Goal: Task Accomplishment & Management: Manage account settings

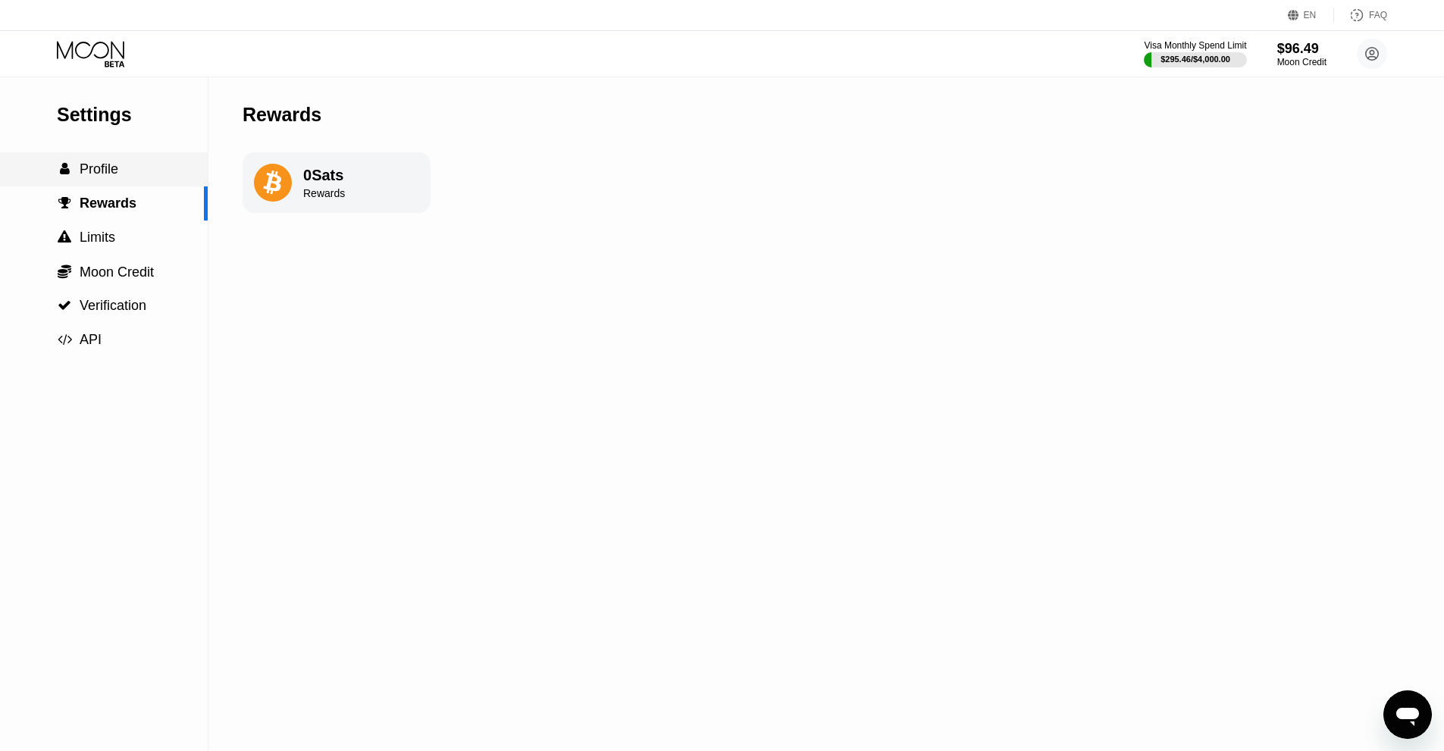
click at [115, 168] on span "Profile" at bounding box center [99, 168] width 39 height 15
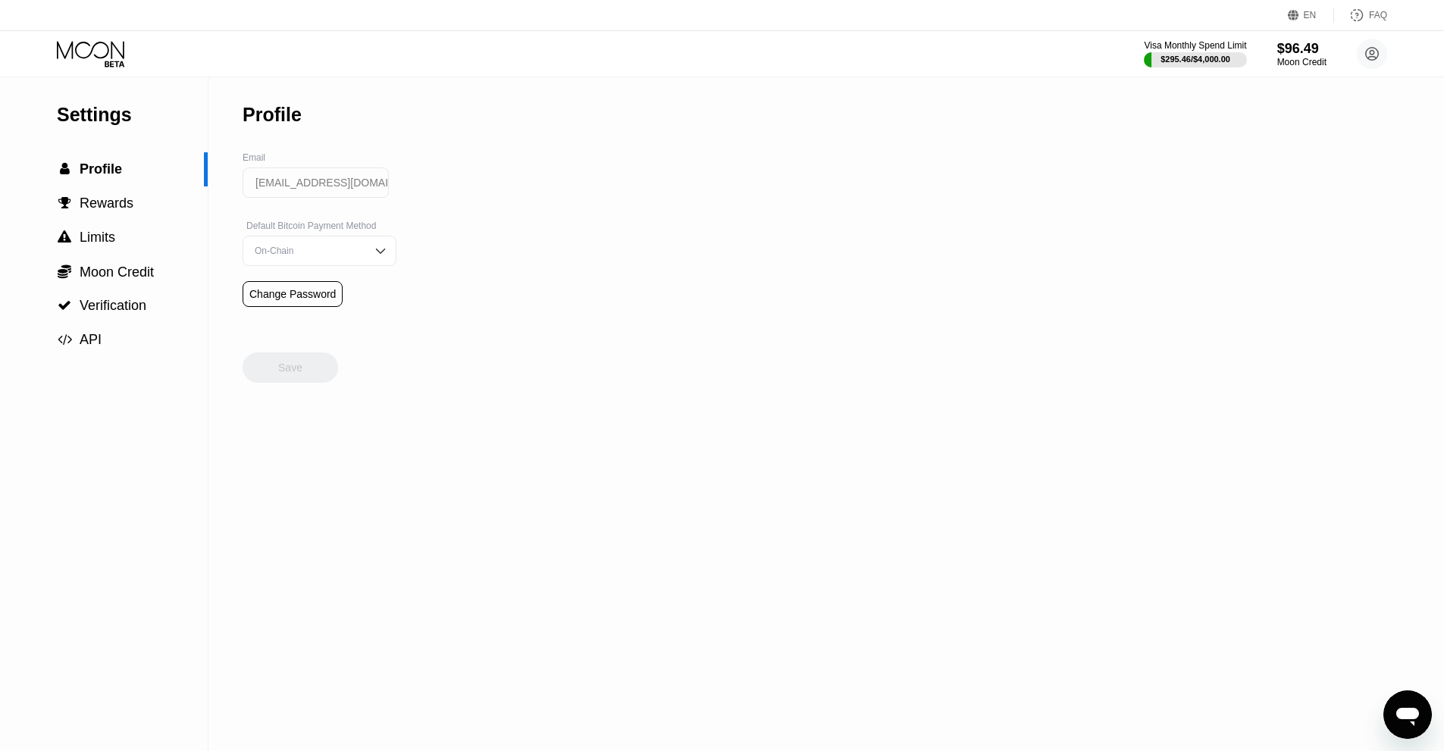
click at [100, 61] on icon at bounding box center [92, 54] width 70 height 27
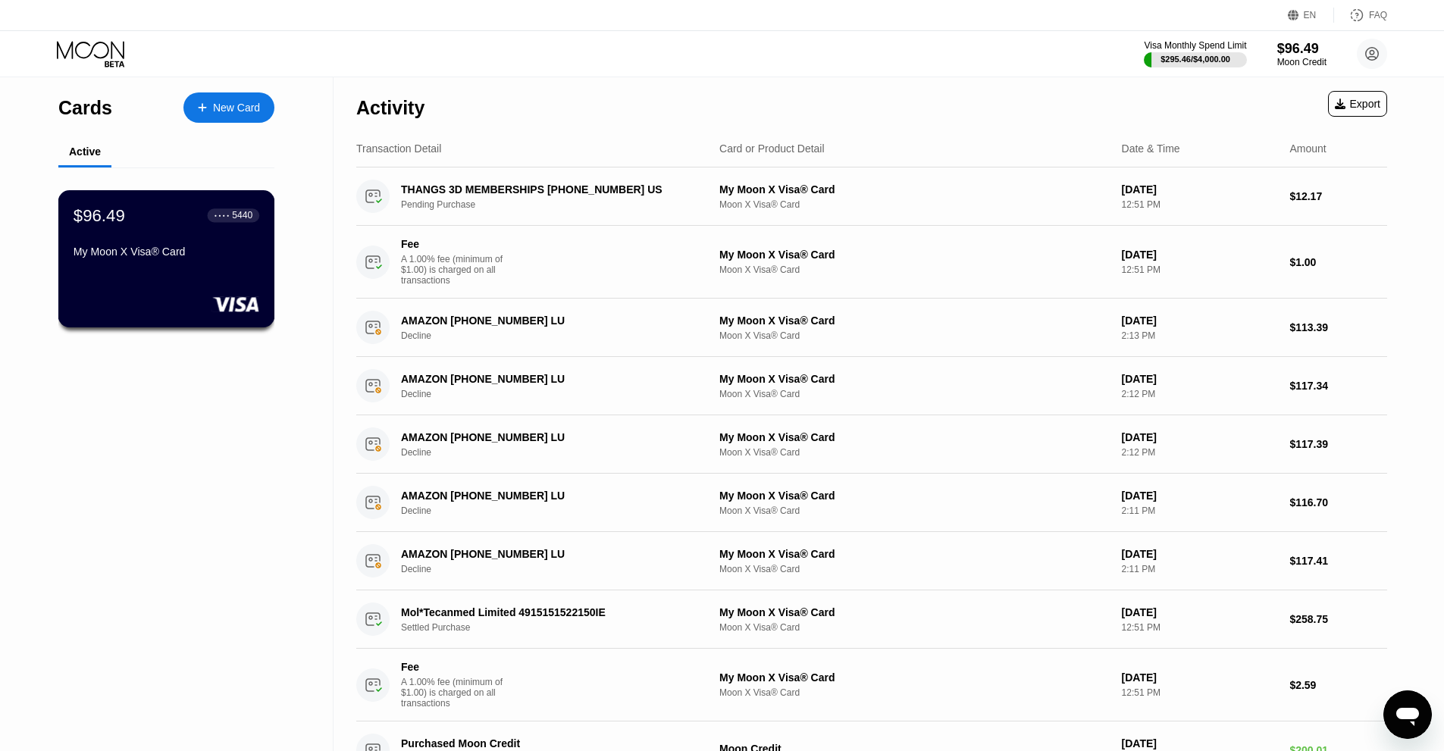
click at [198, 246] on div "$96.49 ● ● ● ● 5440 My Moon X Visa® Card" at bounding box center [167, 234] width 186 height 58
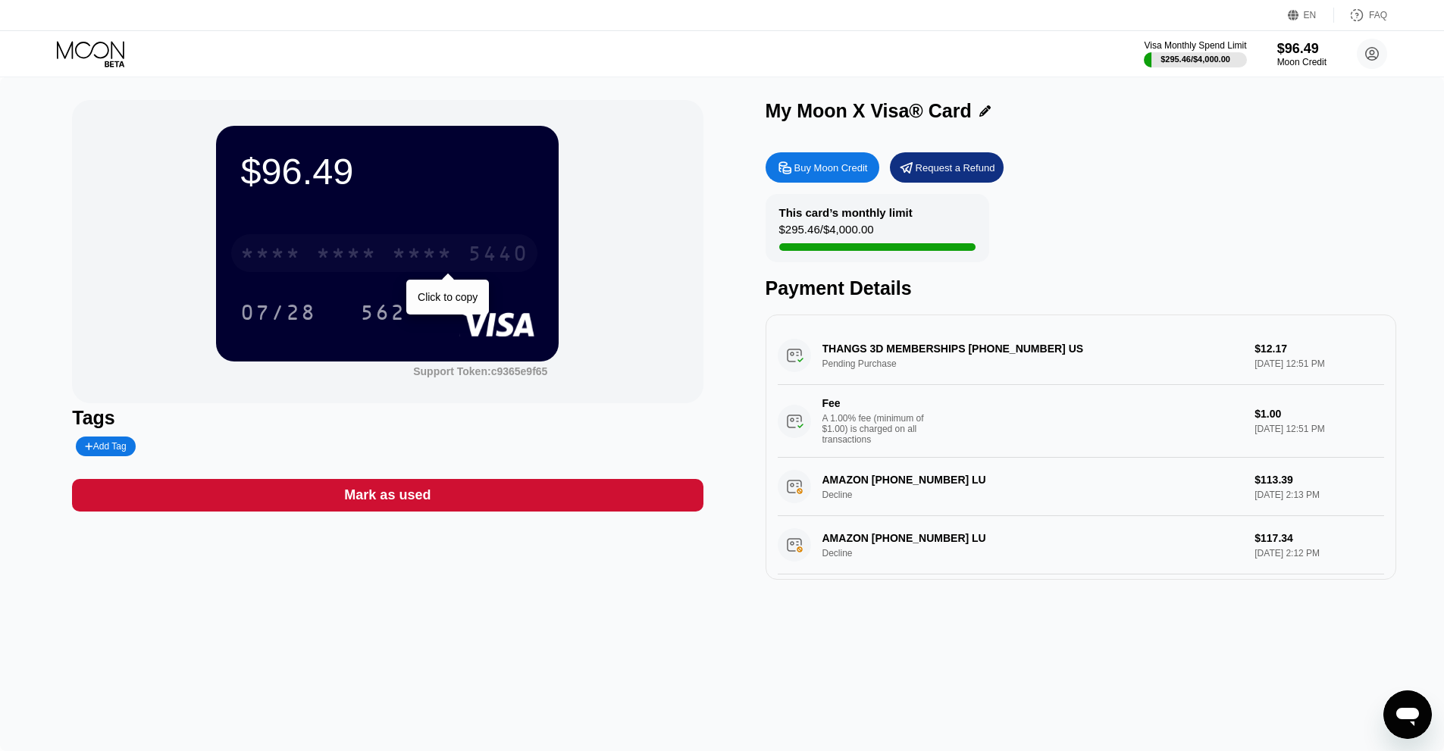
click at [349, 246] on div "* * * *" at bounding box center [346, 255] width 61 height 24
click at [99, 45] on icon at bounding box center [92, 54] width 70 height 27
